Goal: Find specific page/section: Find specific page/section

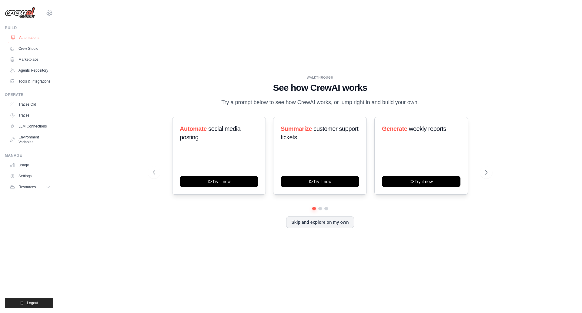
click at [35, 36] on link "Automations" at bounding box center [31, 38] width 46 height 10
click at [320, 211] on button at bounding box center [320, 208] width 5 height 5
click at [486, 175] on icon at bounding box center [487, 172] width 6 height 6
click at [321, 211] on button at bounding box center [320, 208] width 5 height 5
click at [30, 44] on link "Crew Studio" at bounding box center [31, 49] width 46 height 10
